Goal: Task Accomplishment & Management: Manage account settings

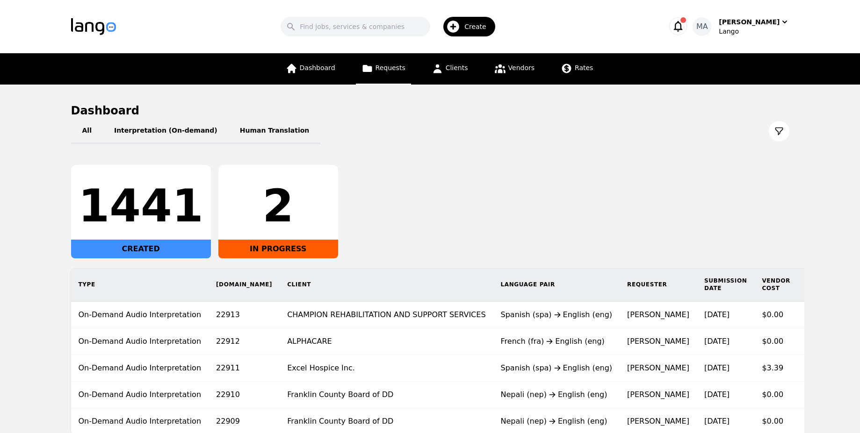
click at [396, 75] on link "Requests" at bounding box center [383, 68] width 55 height 31
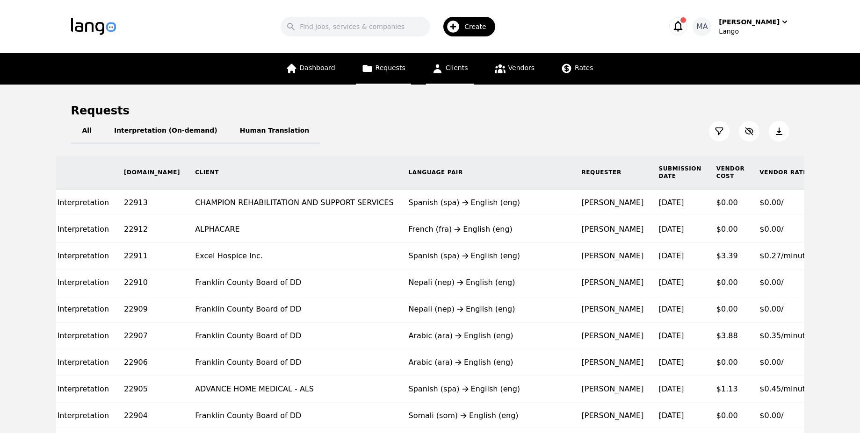
click at [463, 68] on span "Clients" at bounding box center [457, 67] width 22 height 7
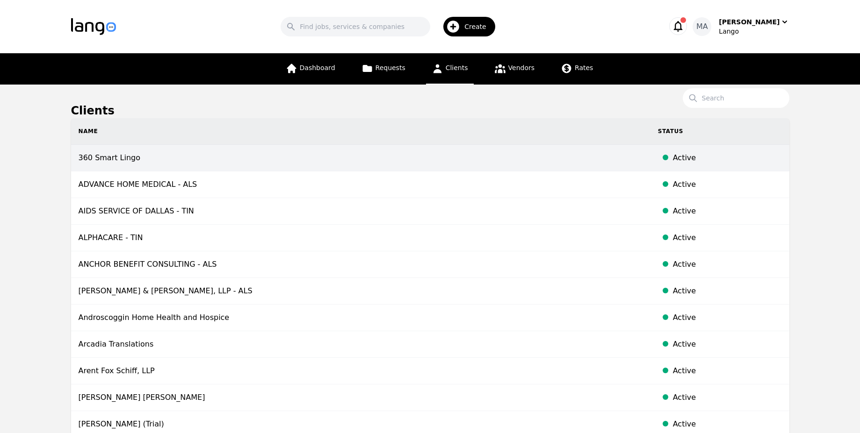
click at [260, 162] on td "360 Smart Lingo" at bounding box center [360, 158] width 579 height 27
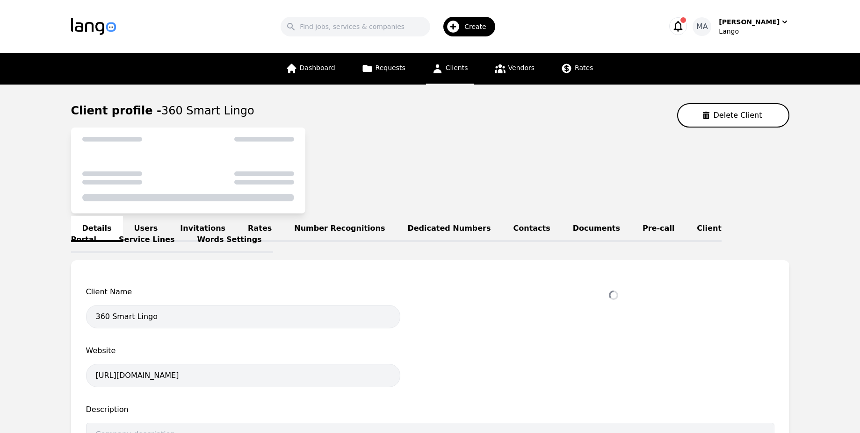
select select "active"
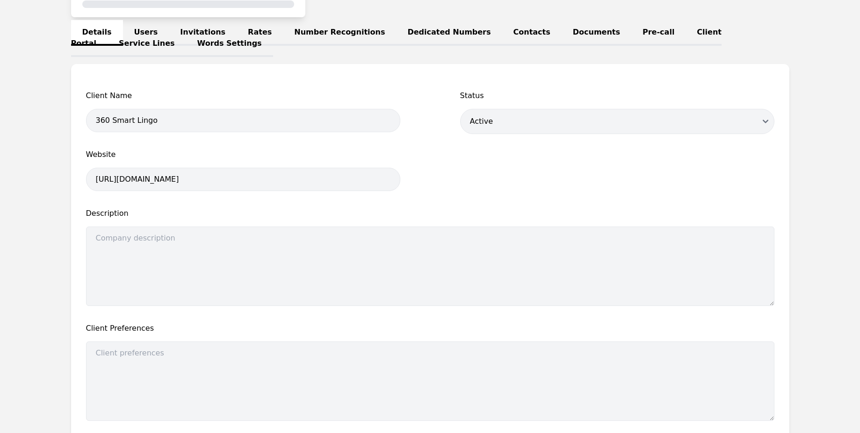
scroll to position [27, 0]
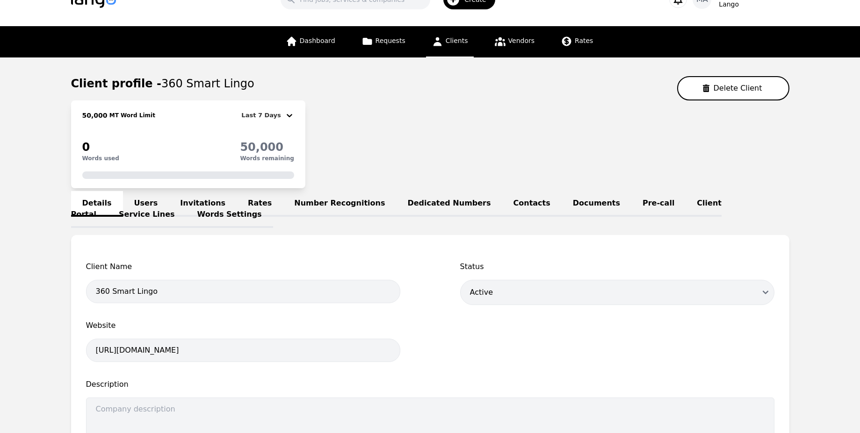
click at [259, 207] on link "Rates" at bounding box center [260, 204] width 46 height 26
